Goal: Information Seeking & Learning: Learn about a topic

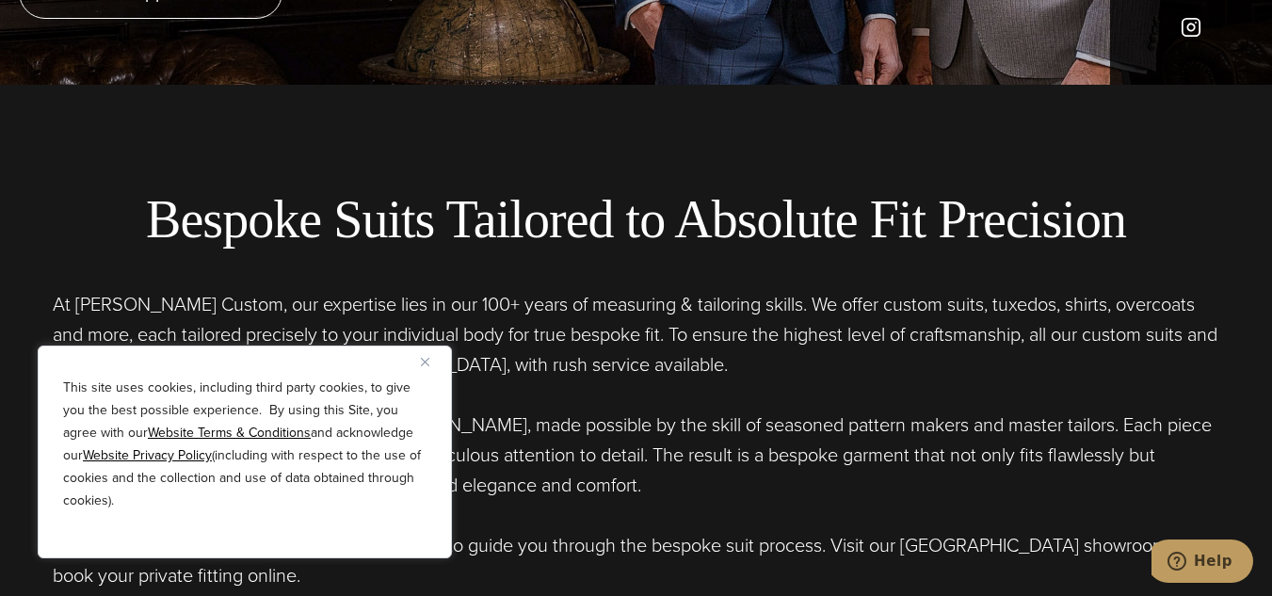
scroll to position [512, 0]
click at [425, 355] on button "Close" at bounding box center [432, 361] width 23 height 23
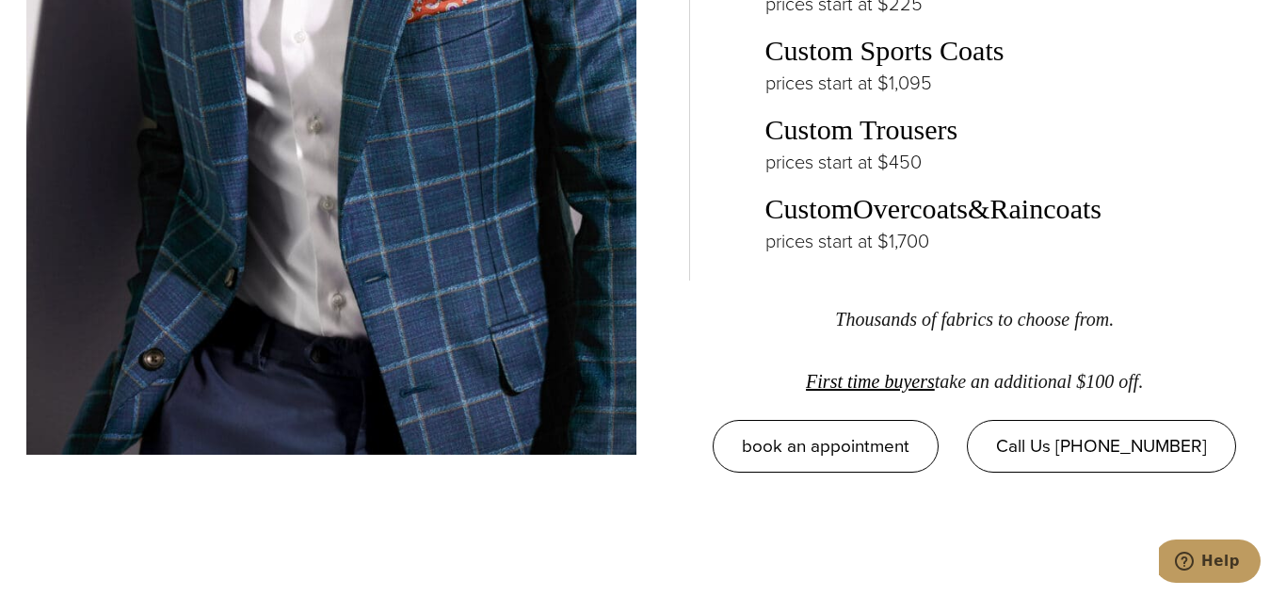
scroll to position [3088, 0]
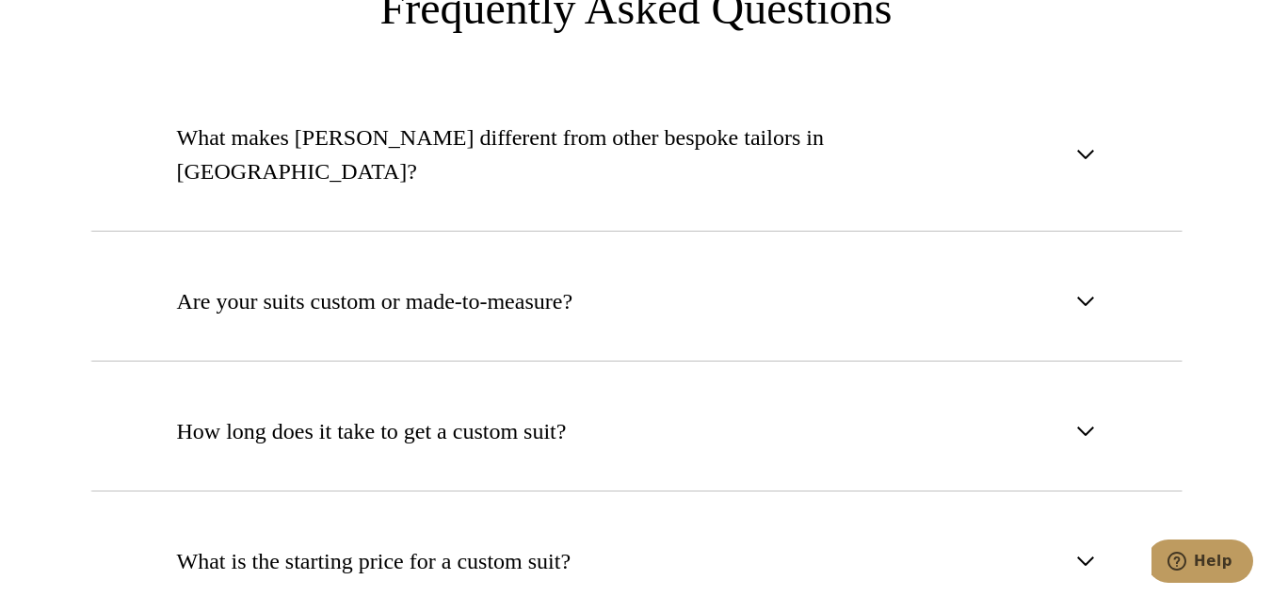
scroll to position [6853, 0]
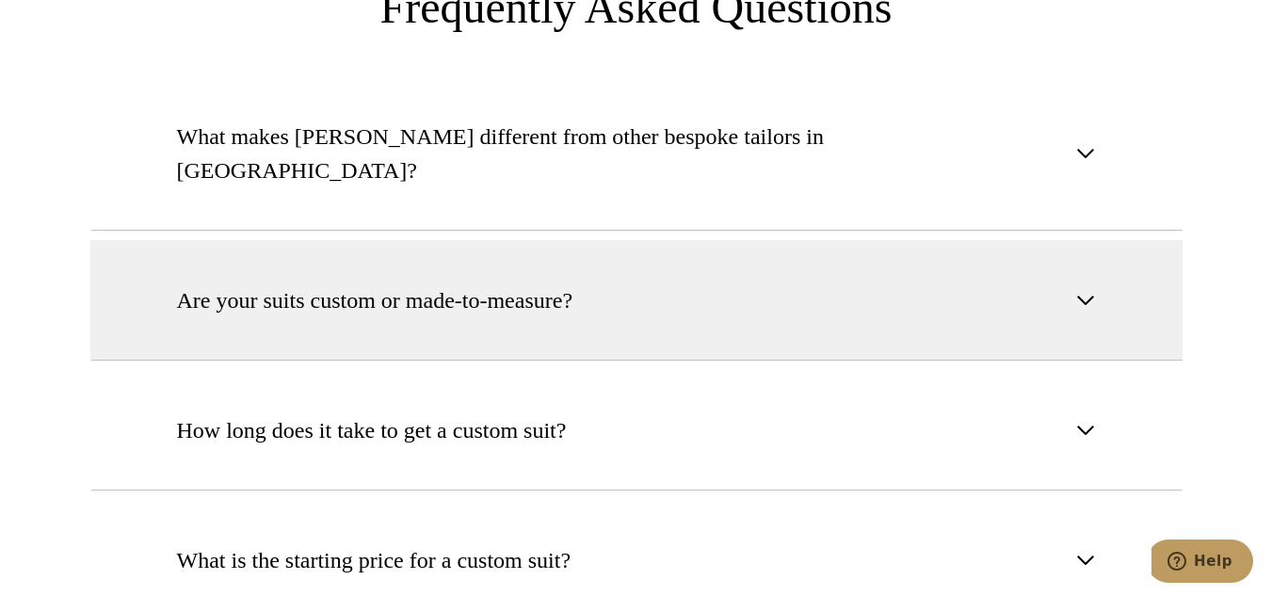
click at [1108, 240] on button "Are your suits custom or made-to-measure?" at bounding box center [636, 300] width 1092 height 121
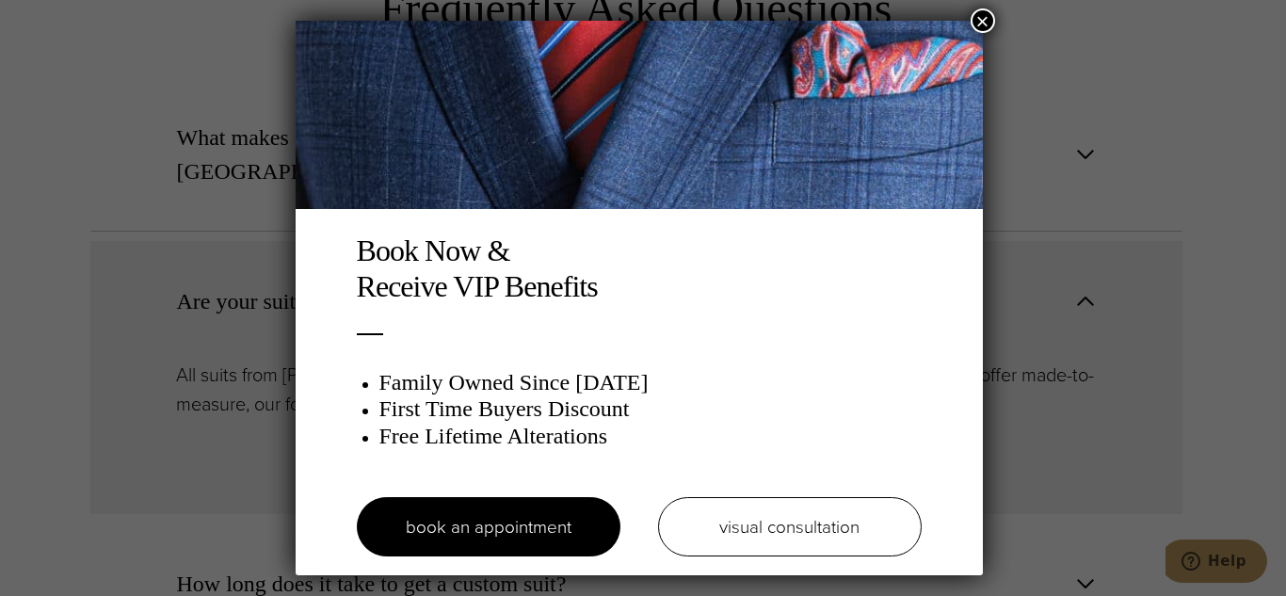
click at [985, 18] on button "×" at bounding box center [983, 20] width 24 height 24
